Goal: Understand process/instructions: Learn how to perform a task or action

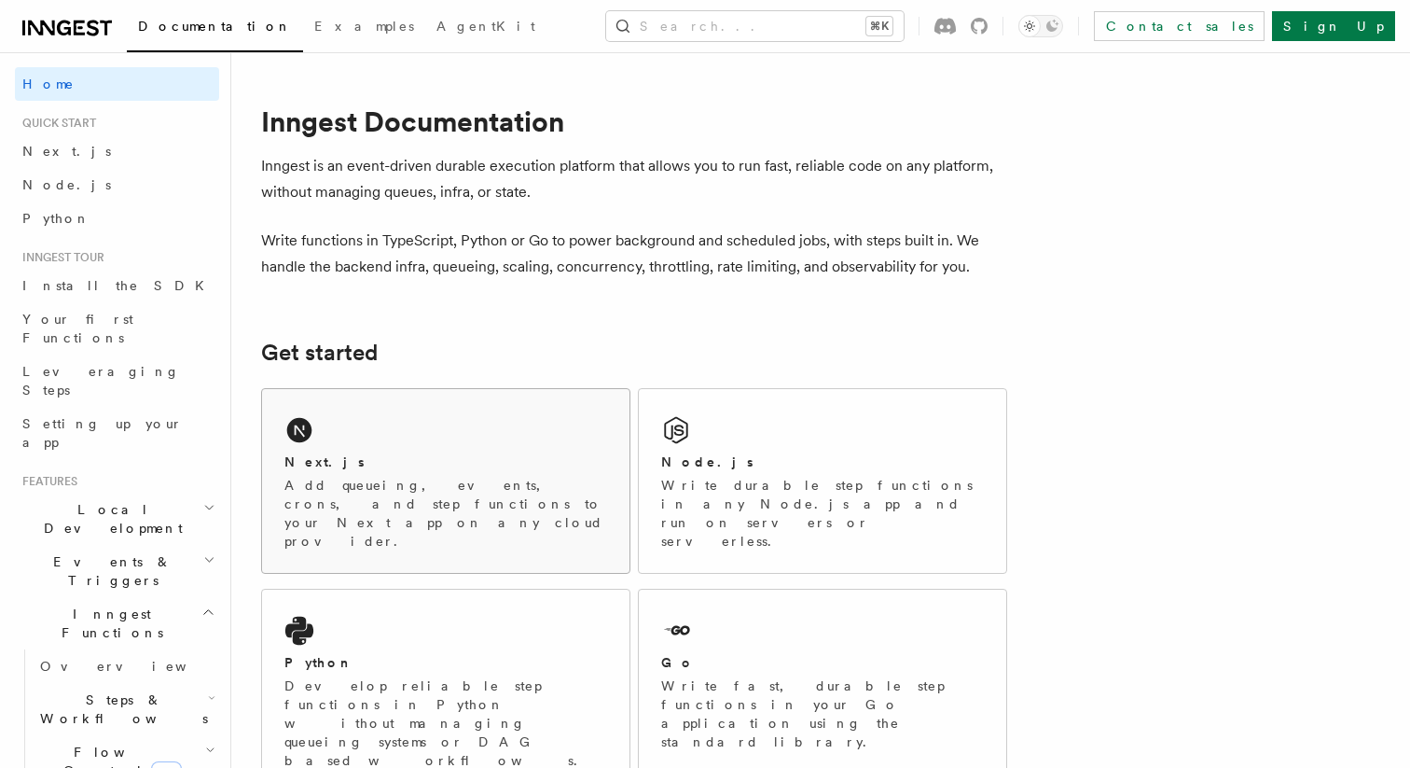
click at [533, 471] on div "Next.js" at bounding box center [445, 462] width 323 height 20
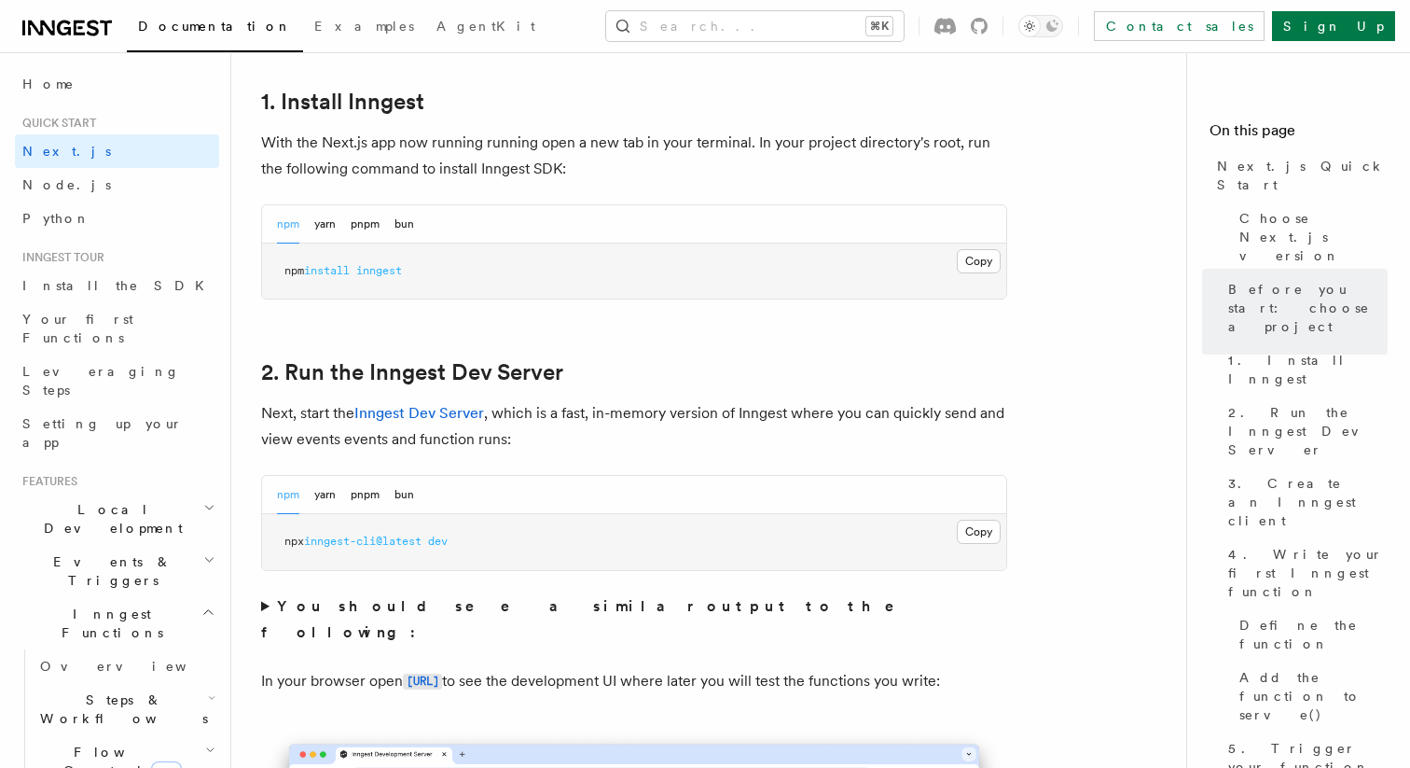
scroll to position [1032, 0]
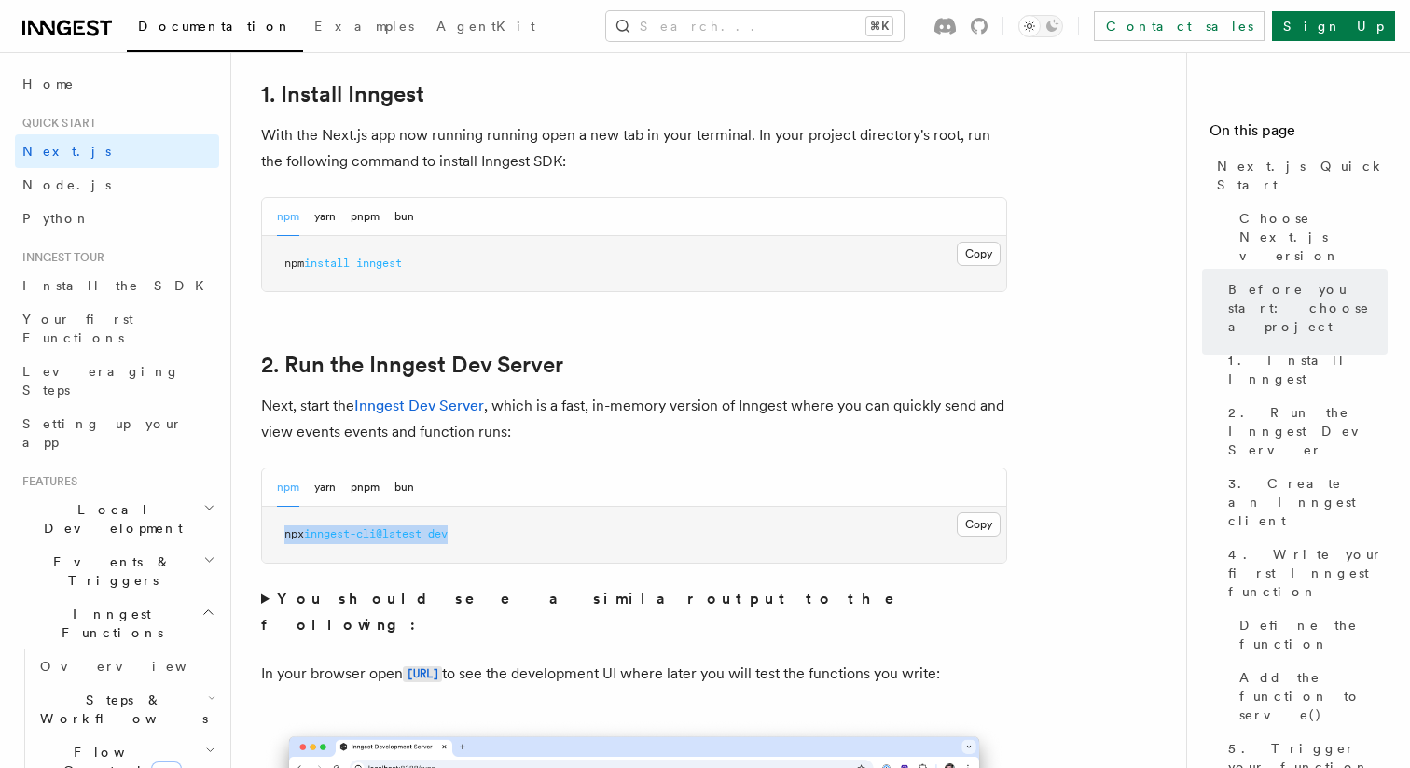
drag, startPoint x: 479, startPoint y: 527, endPoint x: 276, endPoint y: 526, distance: 203.3
click at [276, 526] on pre "npx inngest-cli@latest dev" at bounding box center [634, 534] width 744 height 56
copy span "npx inngest-cli@latest dev"
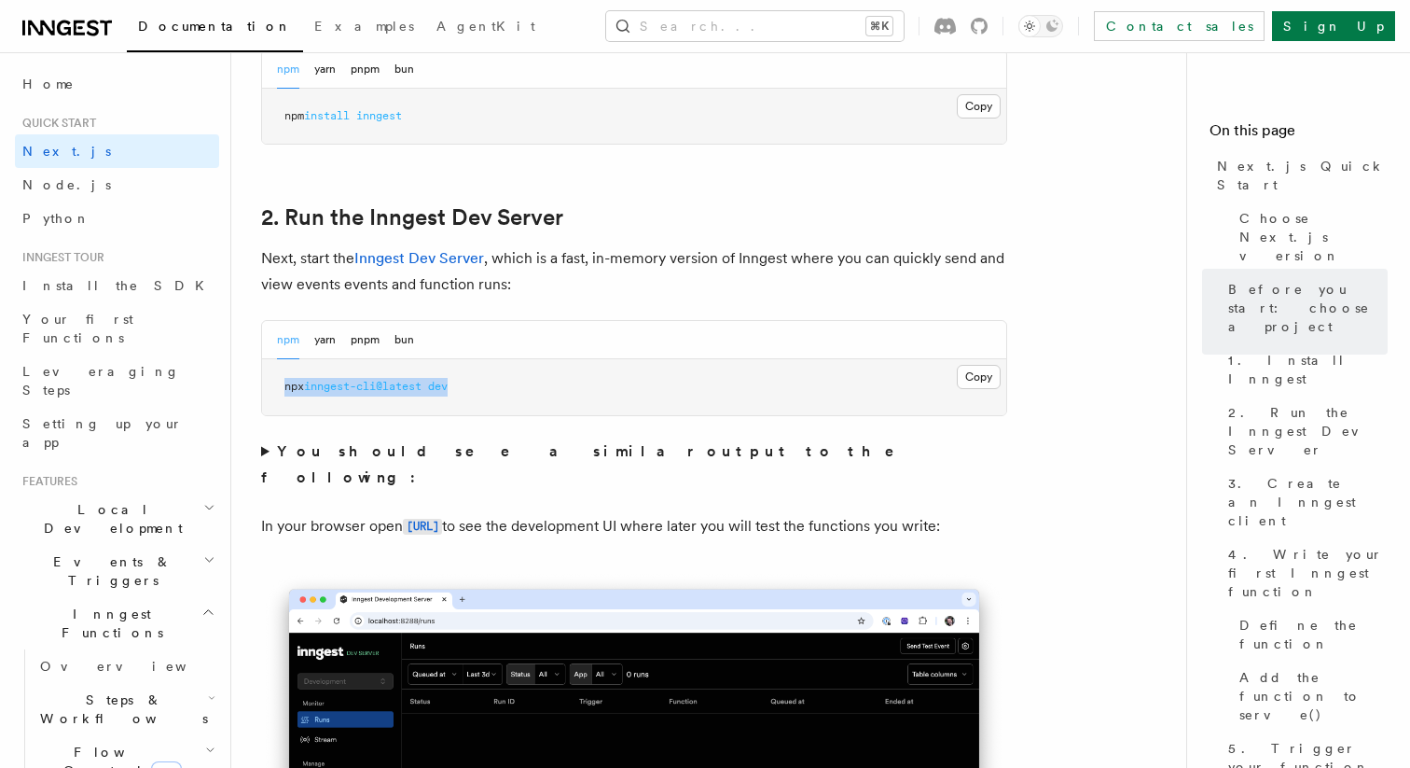
scroll to position [1193, 0]
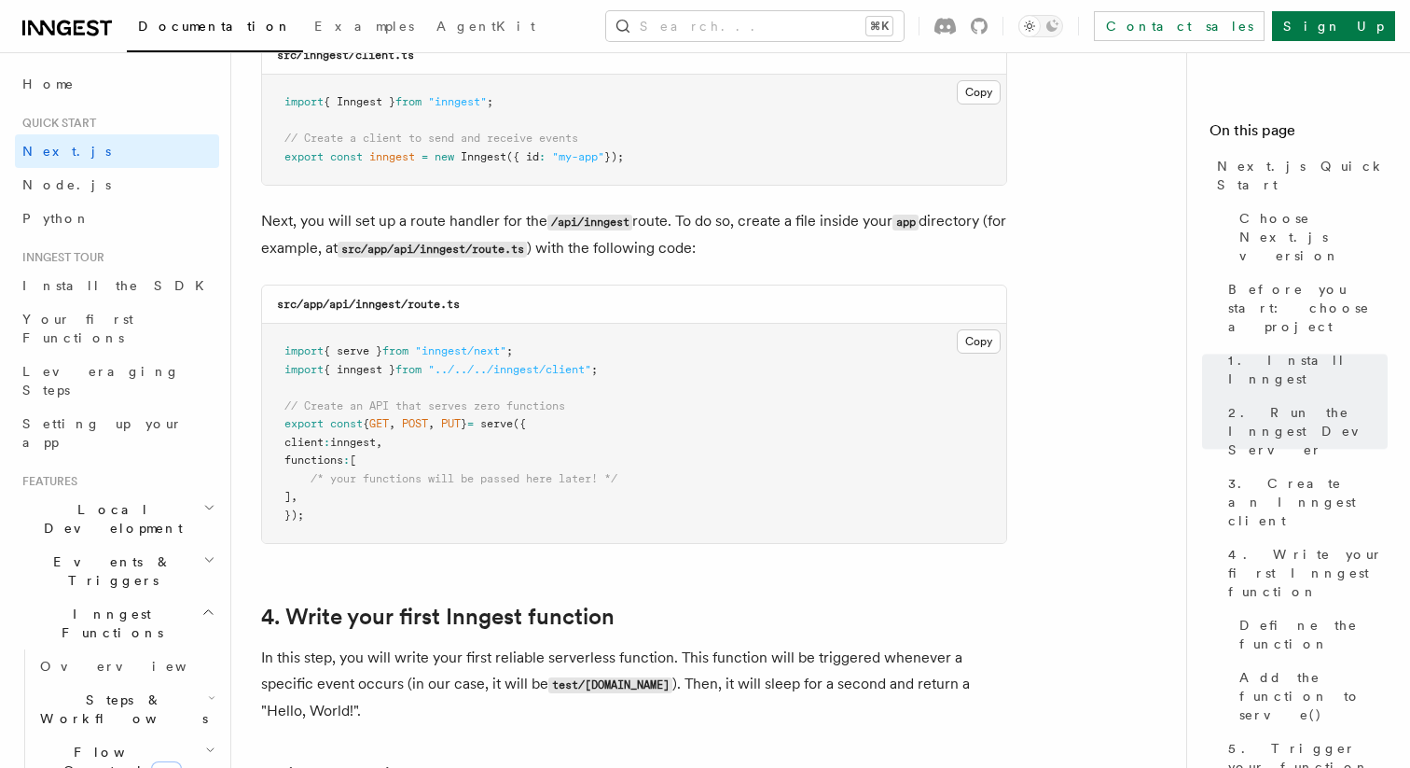
scroll to position [2483, 0]
drag, startPoint x: 489, startPoint y: 312, endPoint x: 353, endPoint y: 311, distance: 136.2
click at [353, 311] on div "src/app/api/inngest/route.ts" at bounding box center [634, 305] width 744 height 38
copy code "/inngest/route.ts"
click at [330, 306] on code "src/app/api/inngest/route.ts" at bounding box center [368, 304] width 183 height 13
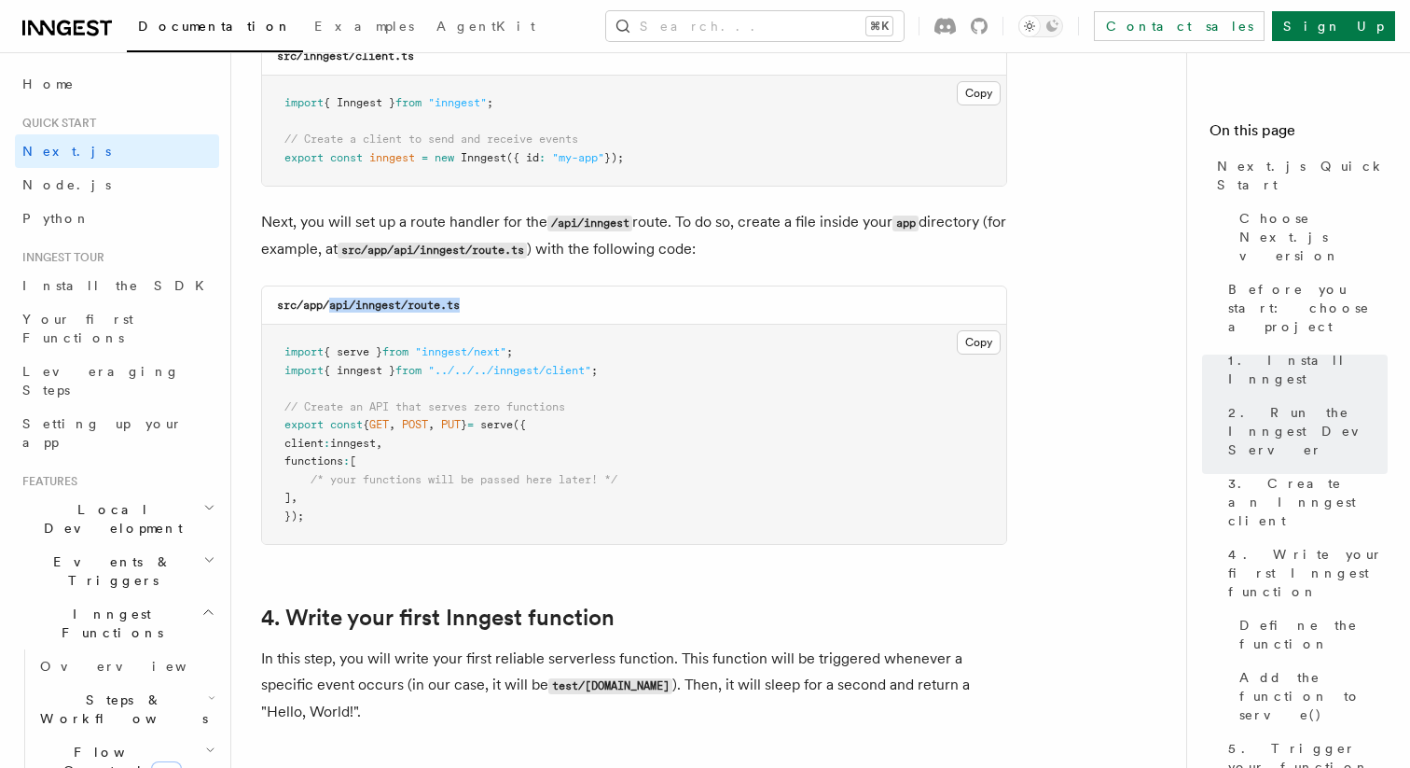
copy code "api/inngest/route.ts"
click at [966, 353] on button "Copy Copied" at bounding box center [979, 342] width 44 height 24
